Goal: Contribute content

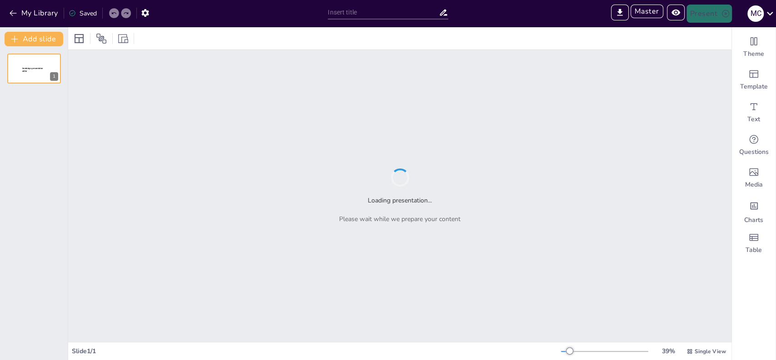
type input "test"
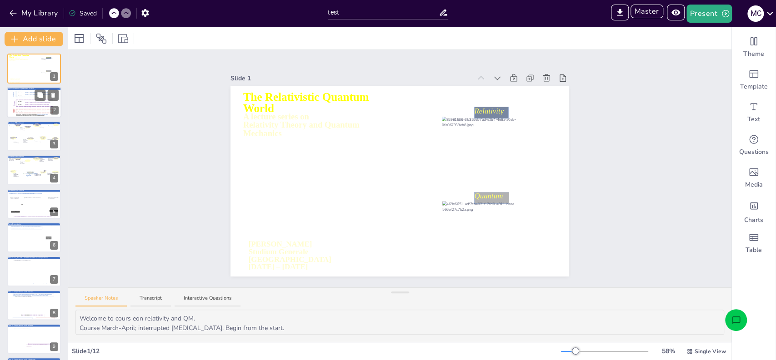
click at [26, 112] on icon at bounding box center [34, 111] width 37 height 4
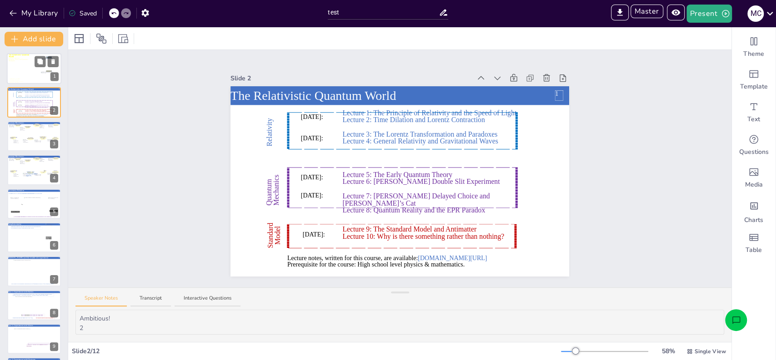
click at [24, 75] on div at bounding box center [34, 69] width 55 height 38
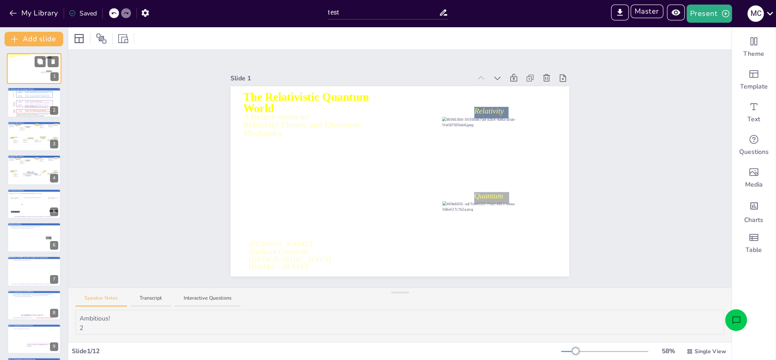
type textarea "Welcome to cours eon relativity and QM. Course March-April; interrupted [MEDICA…"
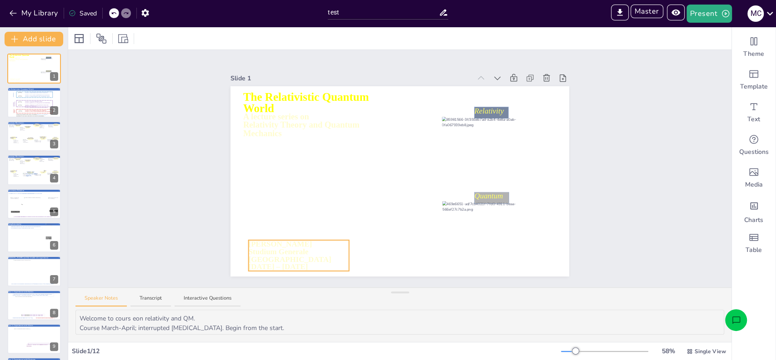
click at [272, 240] on icon at bounding box center [299, 255] width 100 height 31
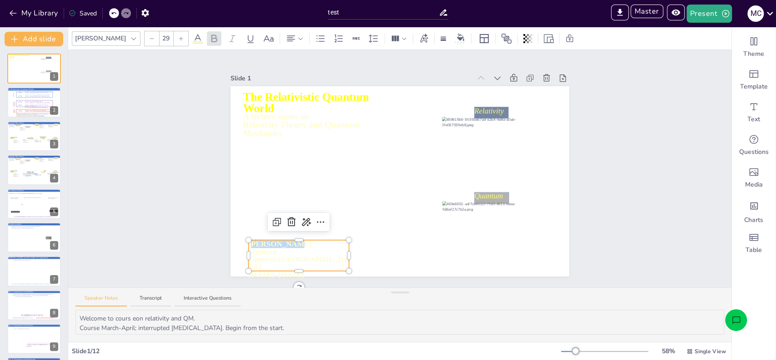
drag, startPoint x: 249, startPoint y: 242, endPoint x: 284, endPoint y: 242, distance: 34.5
click at [284, 242] on p "[PERSON_NAME]" at bounding box center [299, 244] width 100 height 8
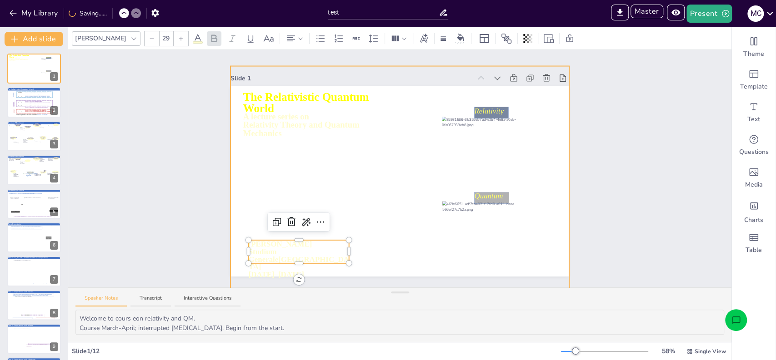
click at [191, 252] on div "Slide 1 A lecture series on Relativity Theory and Quantum Mechanics The Relativ…" at bounding box center [399, 169] width 663 height 238
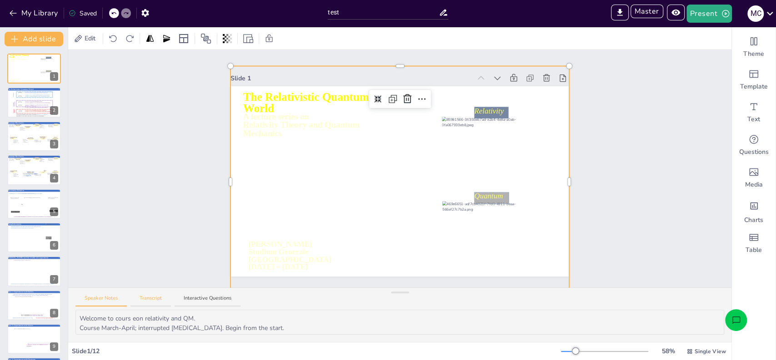
click at [149, 300] on button "Transcript" at bounding box center [150, 301] width 40 height 12
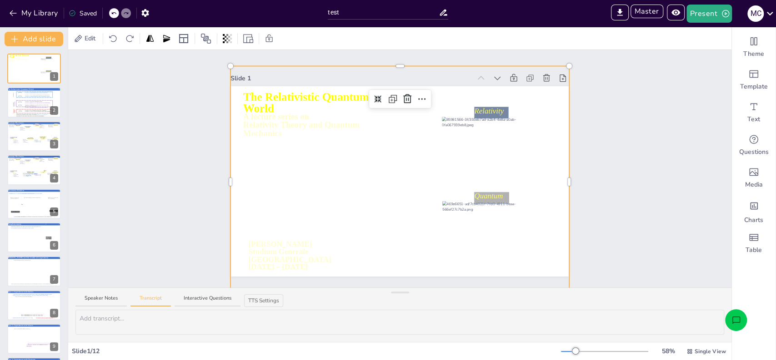
click at [739, 323] on icon "Open assistant chat" at bounding box center [736, 321] width 10 height 10
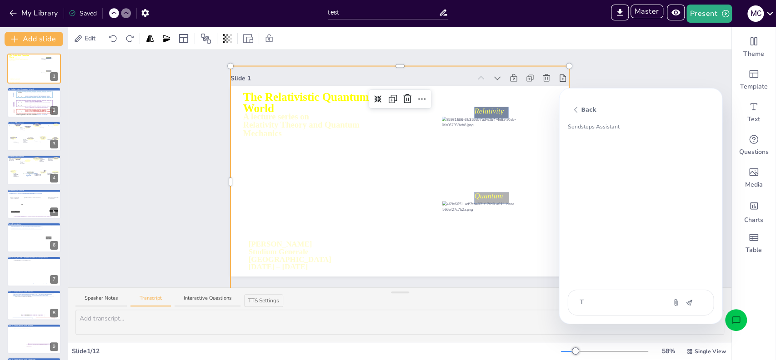
type textarea "T"
type textarea "x"
type textarea "Tr"
type textarea "x"
type textarea "T"
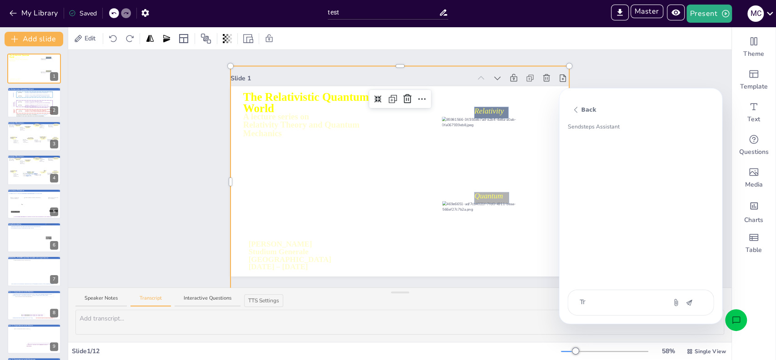
type textarea "x"
type textarea "W"
type textarea "x"
type textarea "Wi"
type textarea "x"
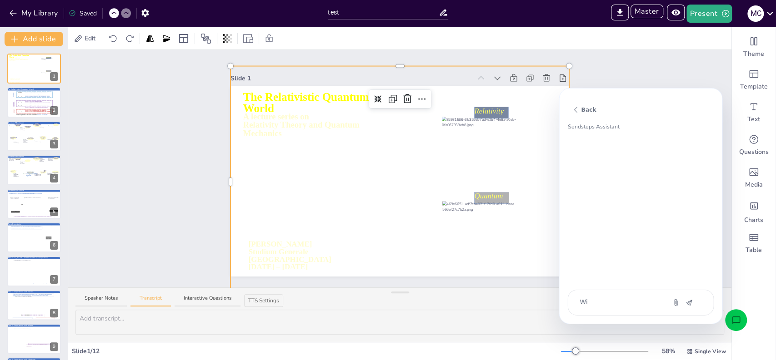
type textarea "W"
type textarea "x"
type textarea "Wr"
type textarea "x"
type textarea "Wri"
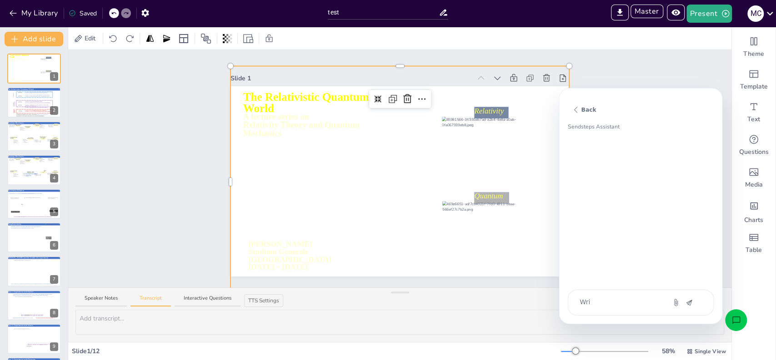
type textarea "x"
type textarea "Writ"
type textarea "x"
type textarea "Writet"
type textarea "x"
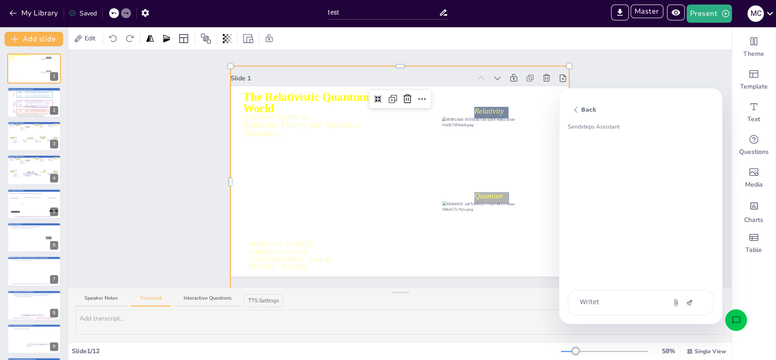
type textarea "Writet"
type textarea "x"
type textarea "Writet t"
type textarea "x"
type textarea "Writet tr"
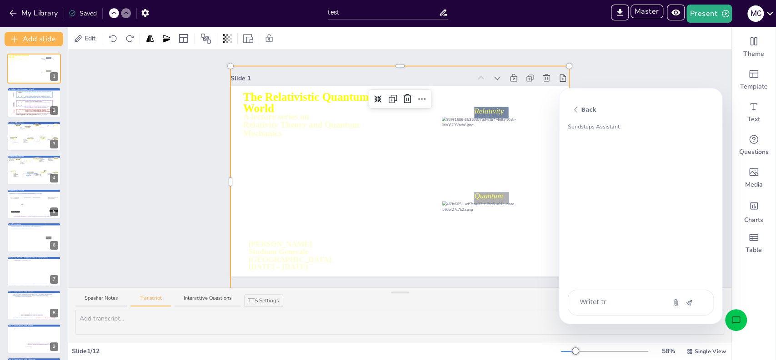
type textarea "x"
type textarea "Writet tra"
type textarea "x"
type textarea "Writet [PERSON_NAME]"
type textarea "x"
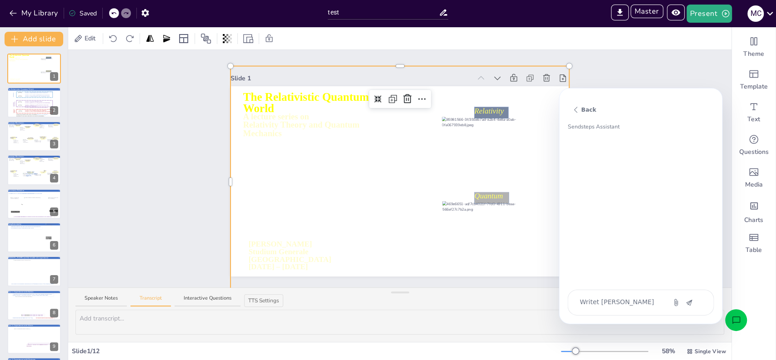
type textarea "Writet tra"
type textarea "x"
type textarea "Writet tr"
type textarea "x"
type textarea "Writet t"
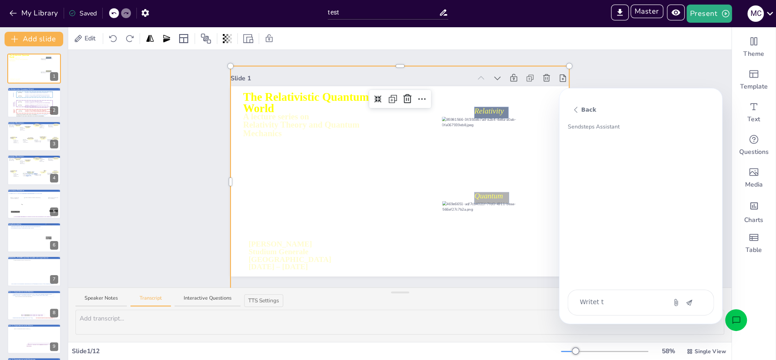
type textarea "x"
type textarea "Writet"
type textarea "x"
type textarea "Writet"
type textarea "x"
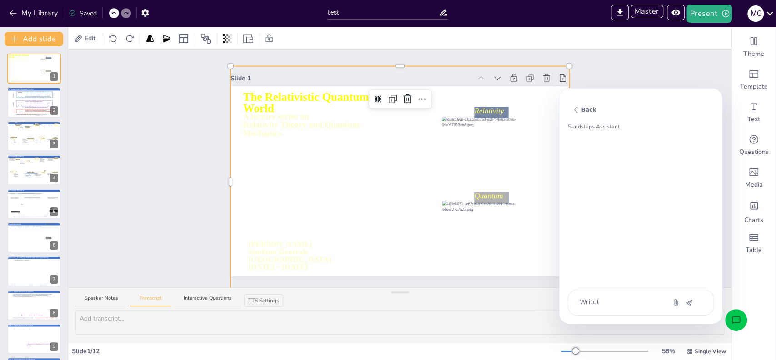
type textarea "Write"
type textarea "x"
type textarea "Write"
type textarea "x"
type textarea "Write a"
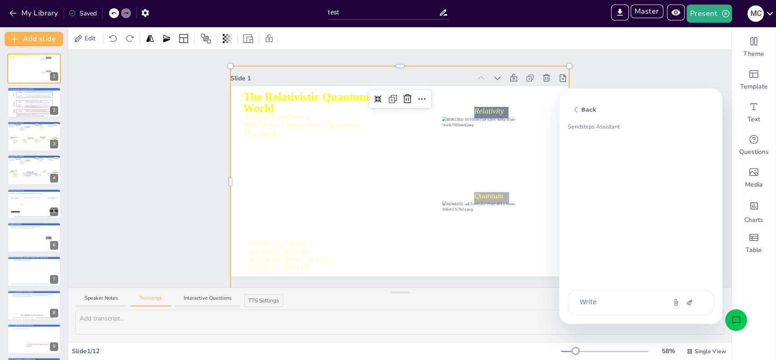
type textarea "x"
type textarea "Write a"
type textarea "x"
type textarea "Write a t"
type textarea "x"
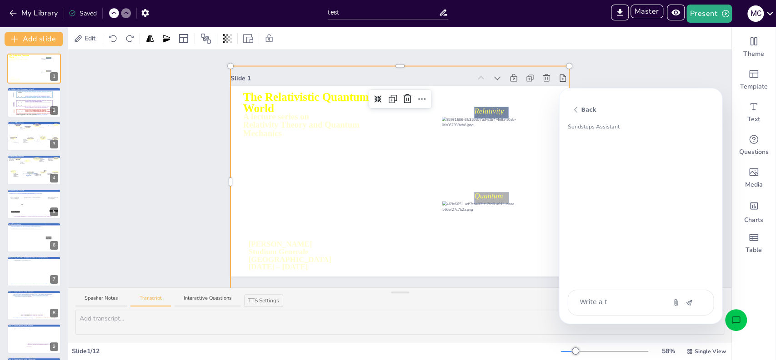
type textarea "Write a tr"
type textarea "x"
type textarea "Write a tra"
type textarea "x"
type textarea "Write a [PERSON_NAME]"
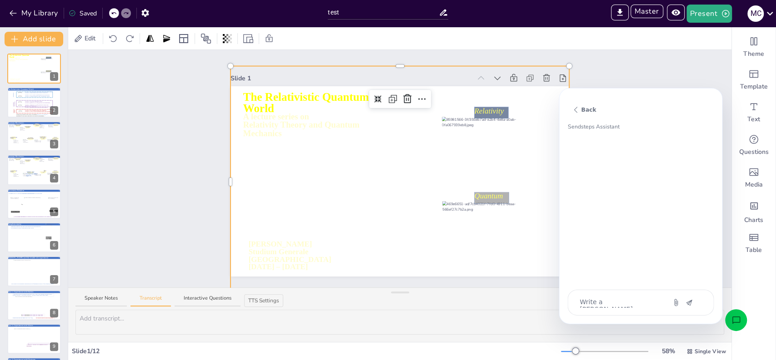
type textarea "x"
type textarea "Write a trans"
type textarea "x"
type textarea "Write a transc"
type textarea "x"
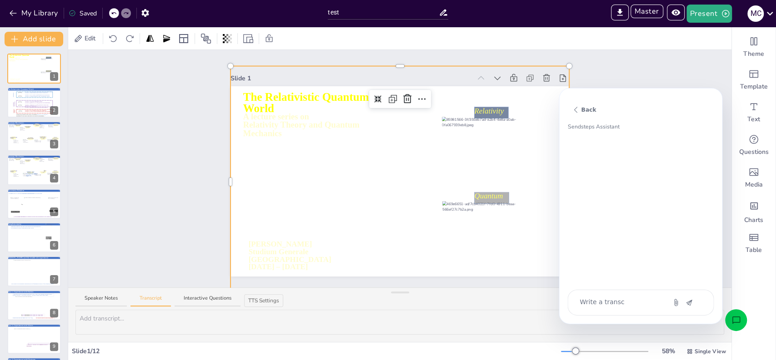
type textarea "Write a transcr"
type textarea "x"
type textarea "Write a transcri"
type textarea "x"
type textarea "Write a transcrip"
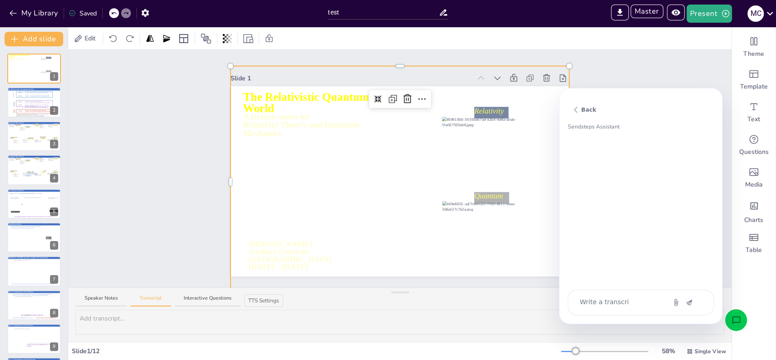
type textarea "x"
type textarea "Write a transcript"
type textarea "x"
type textarea "Write a transcript"
type textarea "x"
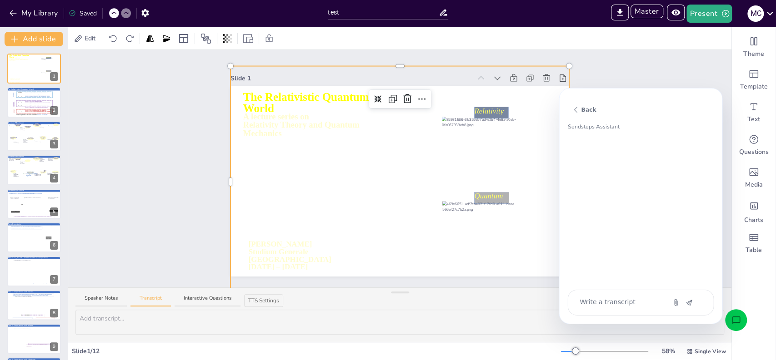
type textarea "Write a transcript f"
type textarea "x"
type textarea "Write a transcript fo"
type textarea "x"
type textarea "Write a transcript for"
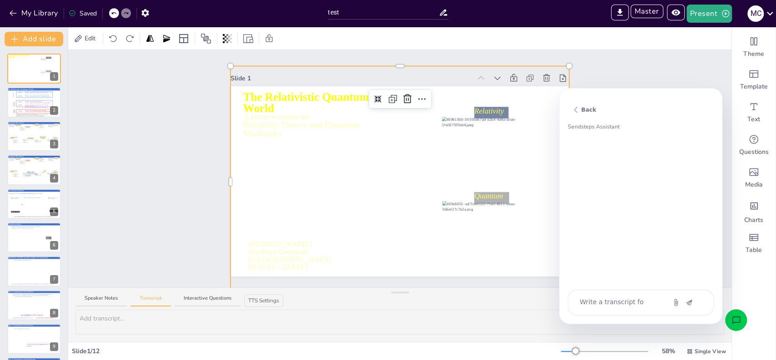
type textarea "x"
type textarea "Write a transcript for"
type textarea "x"
type textarea "Write a transcript for e"
type textarea "x"
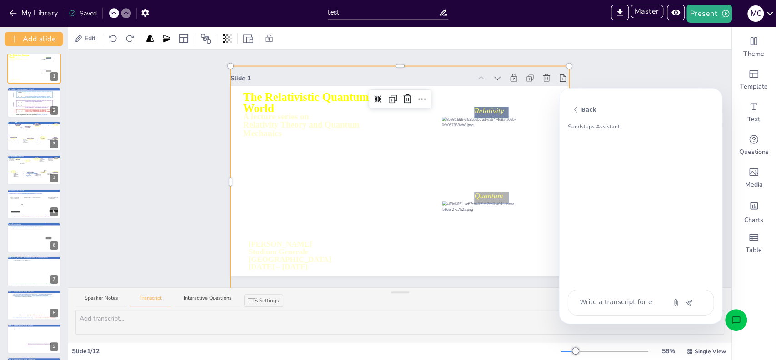
type textarea "Write a transcript for ev"
type textarea "x"
type textarea "Write a transcript for [PERSON_NAME]"
type textarea "x"
type textarea "Write a transcript for [PERSON_NAME]"
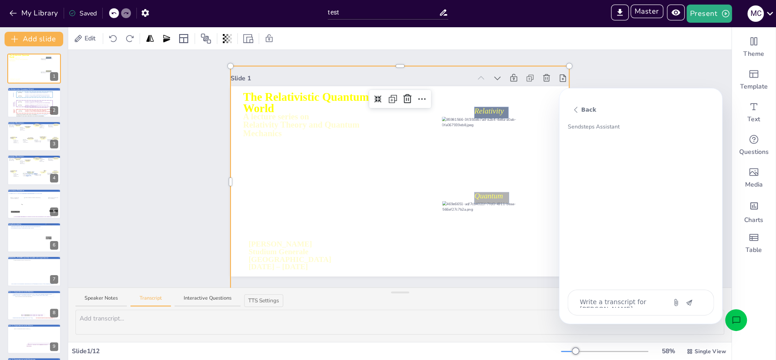
type textarea "x"
type textarea "Write a transcript for eveyr"
type textarea "x"
type textarea "Write a transcript for eveyr"
type textarea "x"
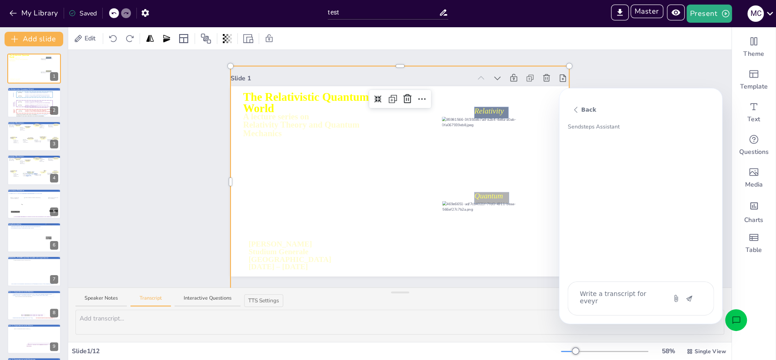
type textarea "Write a transcript for [PERSON_NAME] s"
type textarea "x"
type textarea "Write a transcript for eveyr sl"
type textarea "x"
type textarea "Write a transcript for eveyr sli"
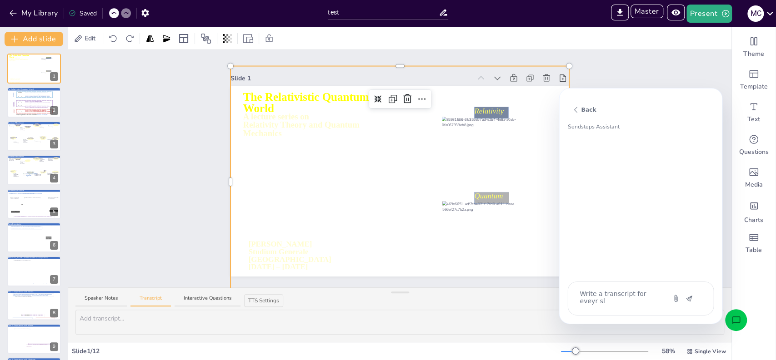
type textarea "x"
type textarea "Write a transcript for eveyr slid"
type textarea "x"
type textarea "Write a transcript for eveyr slide"
type textarea "x"
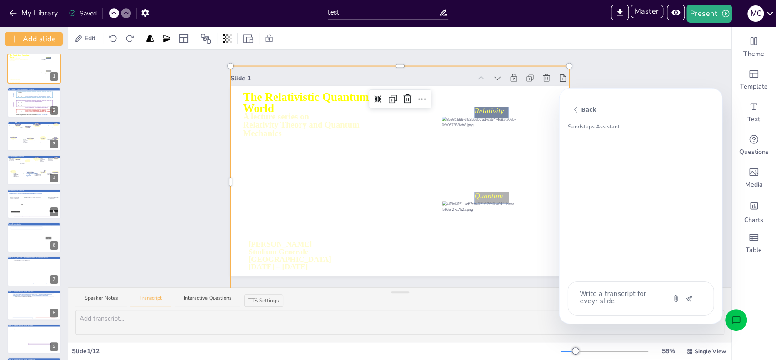
type textarea "Write a transcript for eveyr slide"
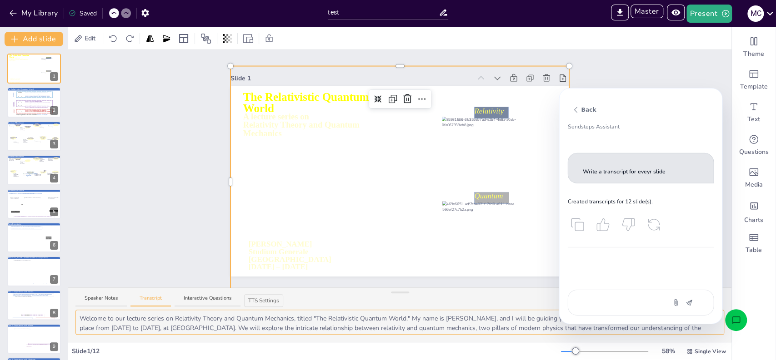
click at [122, 322] on textarea "Welcome to our lecture series on Relativity Theory and Quantum Mechanics, title…" at bounding box center [399, 322] width 648 height 25
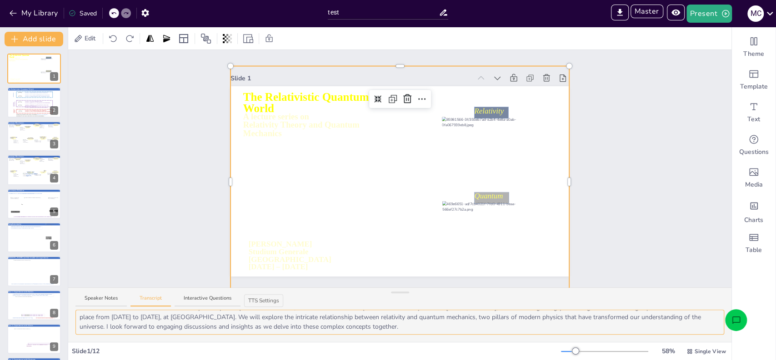
scroll to position [11, 0]
click at [26, 110] on icon at bounding box center [34, 111] width 37 height 4
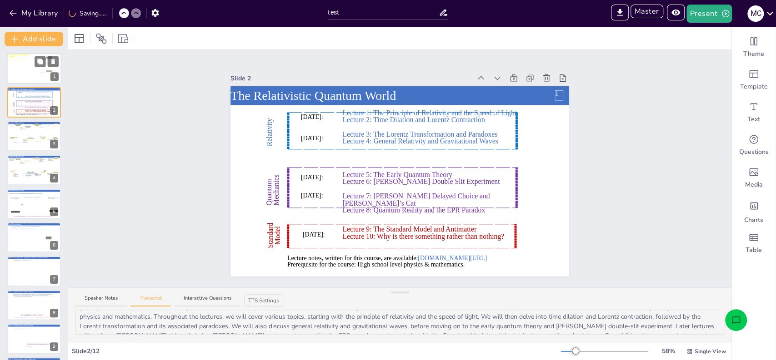
click at [20, 71] on div at bounding box center [34, 69] width 55 height 38
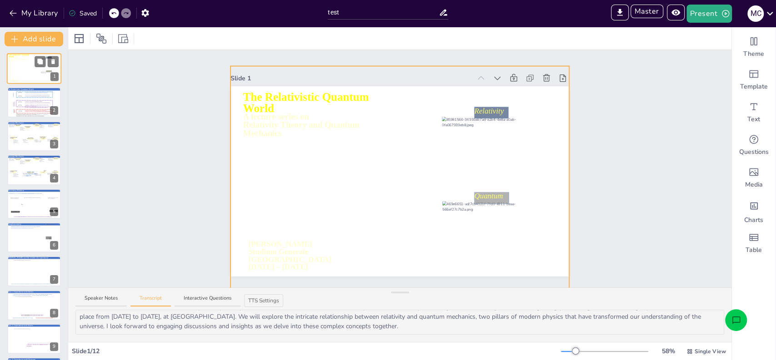
click at [30, 68] on div at bounding box center [34, 69] width 55 height 38
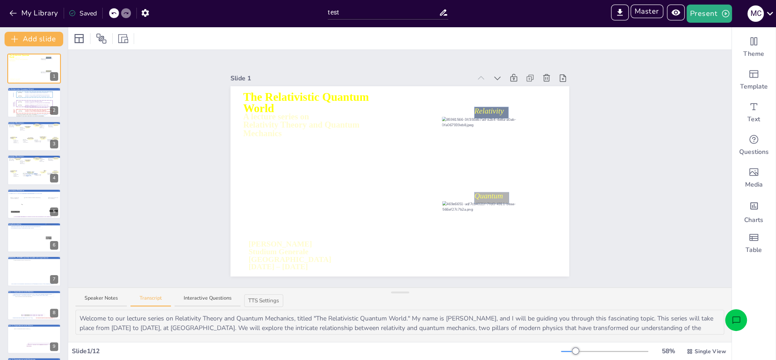
scroll to position [0, 0]
click at [80, 318] on textarea "Welcome to our lecture series on Relativity Theory and Quantum Mechanics, title…" at bounding box center [399, 322] width 648 height 25
type textarea "Hi everybody who's listening, Welcome to our lecture series on Relativity Theor…"
click at [708, 13] on button "Present" at bounding box center [708, 14] width 45 height 18
click at [708, 54] on li "Play presentation" at bounding box center [721, 56] width 71 height 15
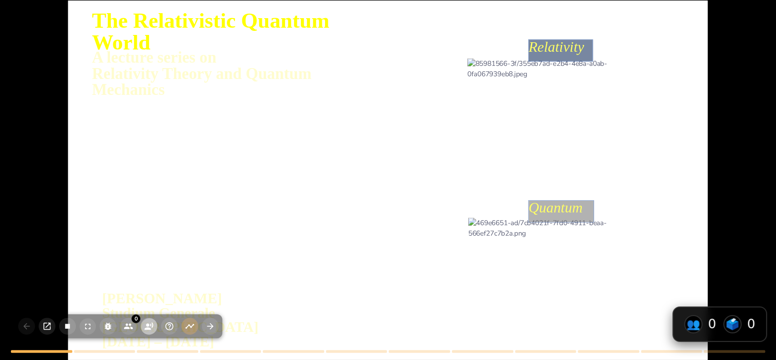
click at [148, 326] on circle "button" at bounding box center [147, 324] width 3 height 3
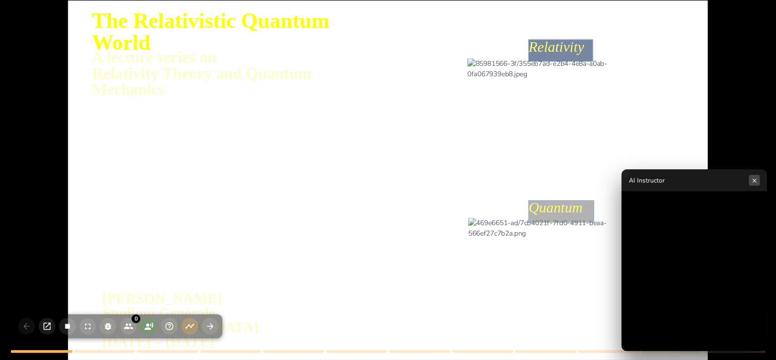
click at [756, 180] on button "×" at bounding box center [753, 180] width 11 height 11
